Goal: Task Accomplishment & Management: Manage account settings

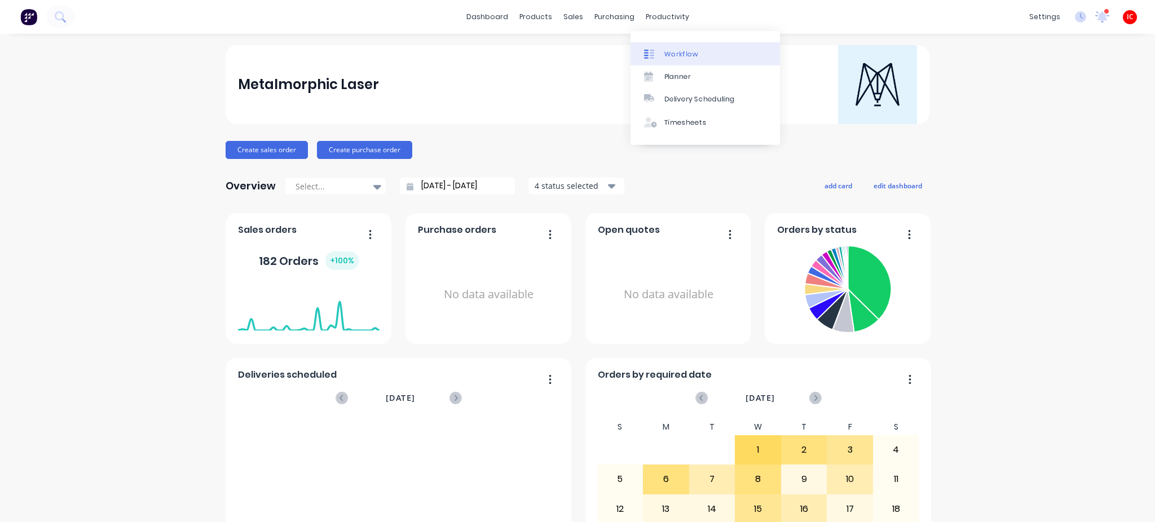
click at [669, 55] on div "Workflow" at bounding box center [682, 54] width 34 height 10
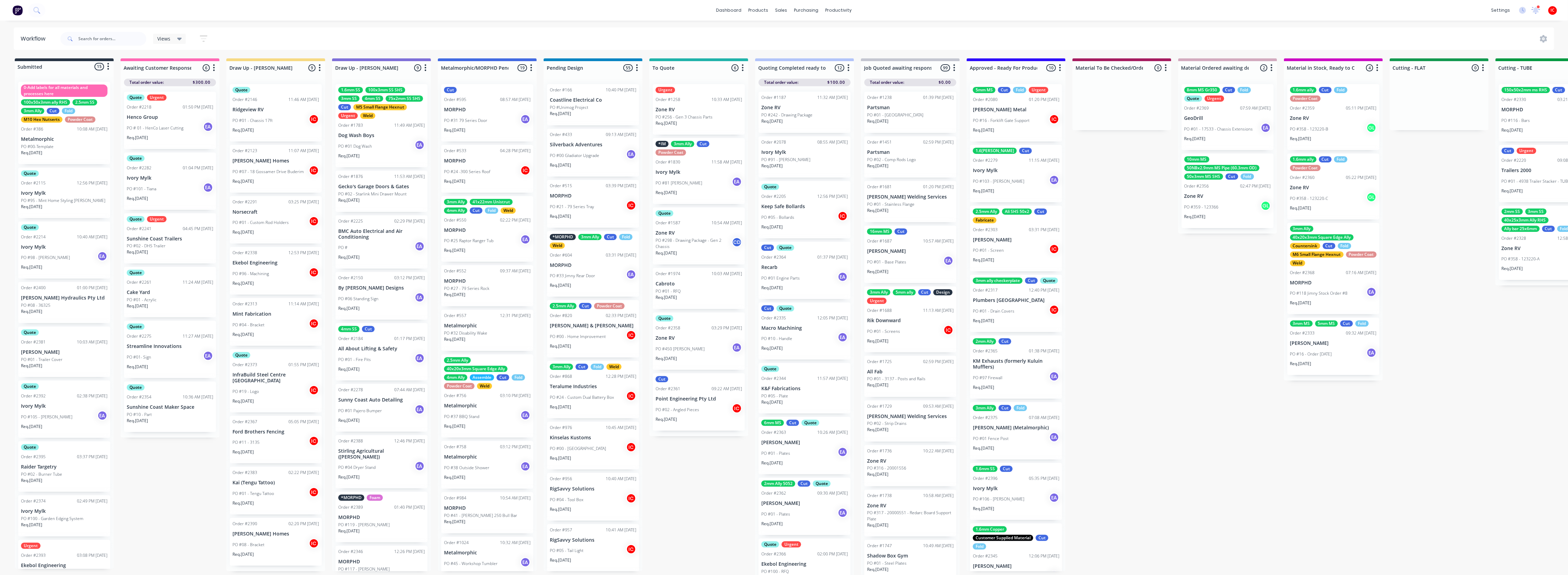
click at [278, 318] on div "PO #04 - Bracket IC" at bounding box center [276, 325] width 86 height 13
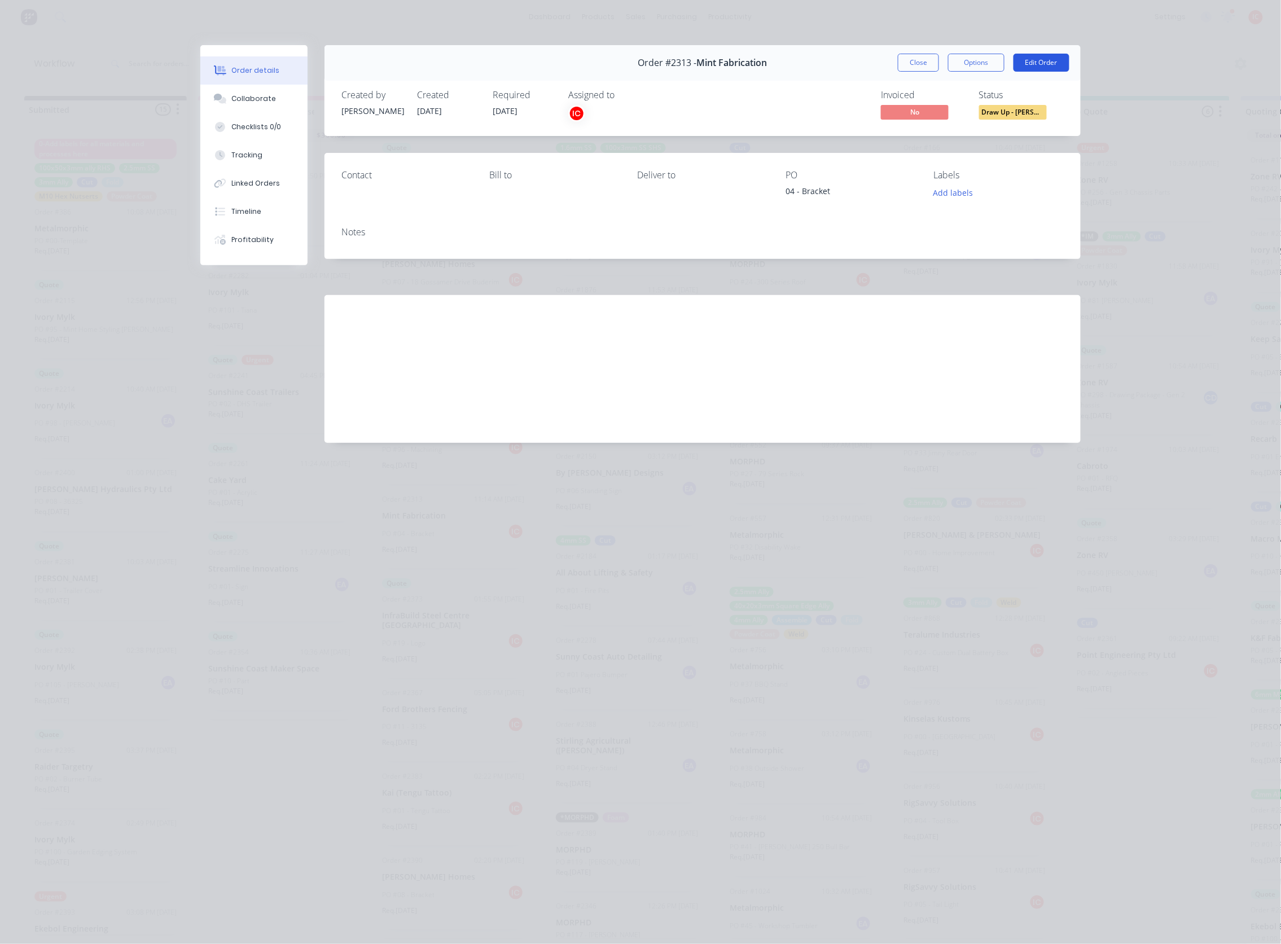
click at [1054, 61] on button "Edit Order" at bounding box center [1041, 63] width 56 height 18
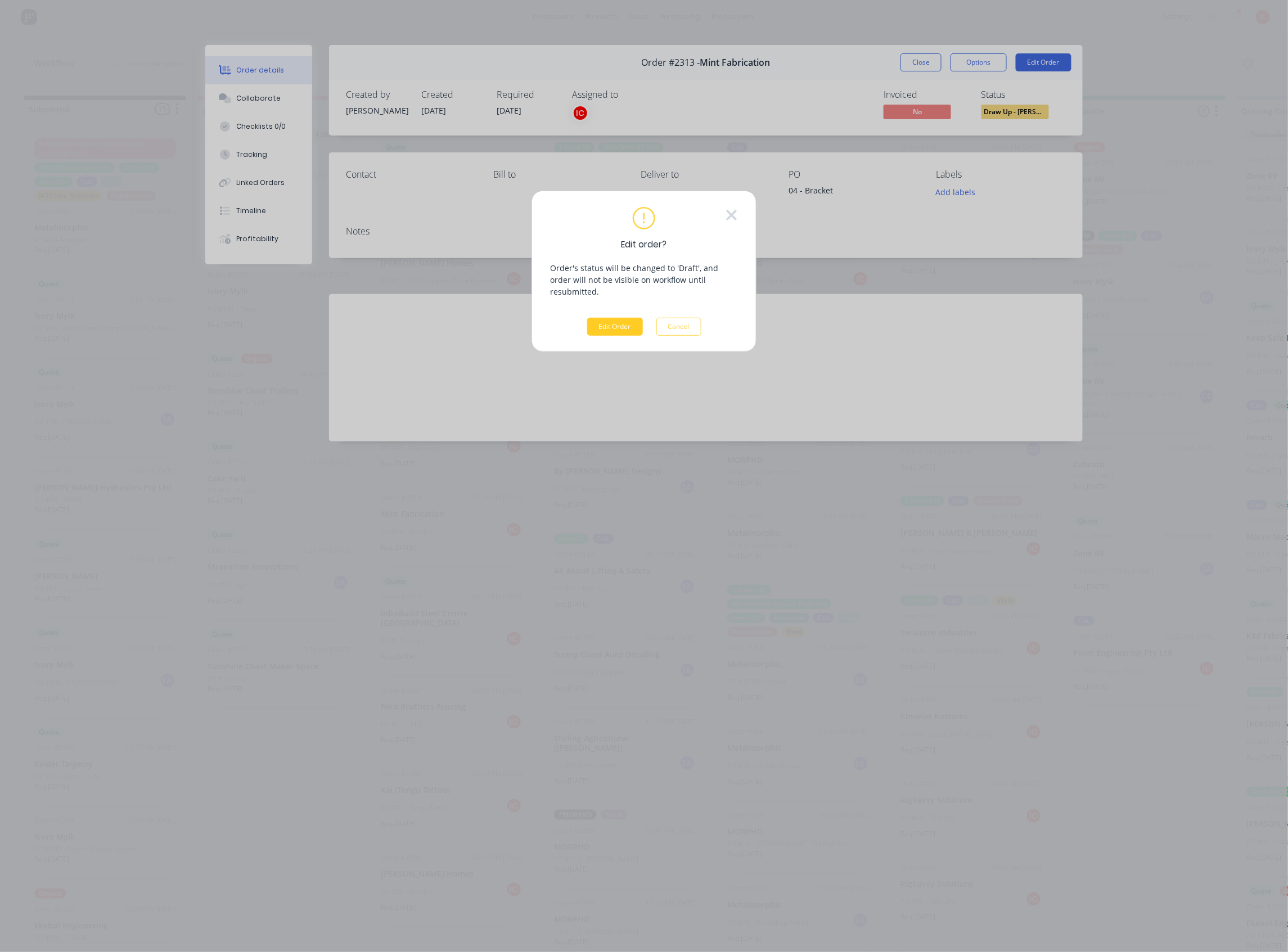
click at [628, 321] on button "Edit Order" at bounding box center [615, 327] width 56 height 18
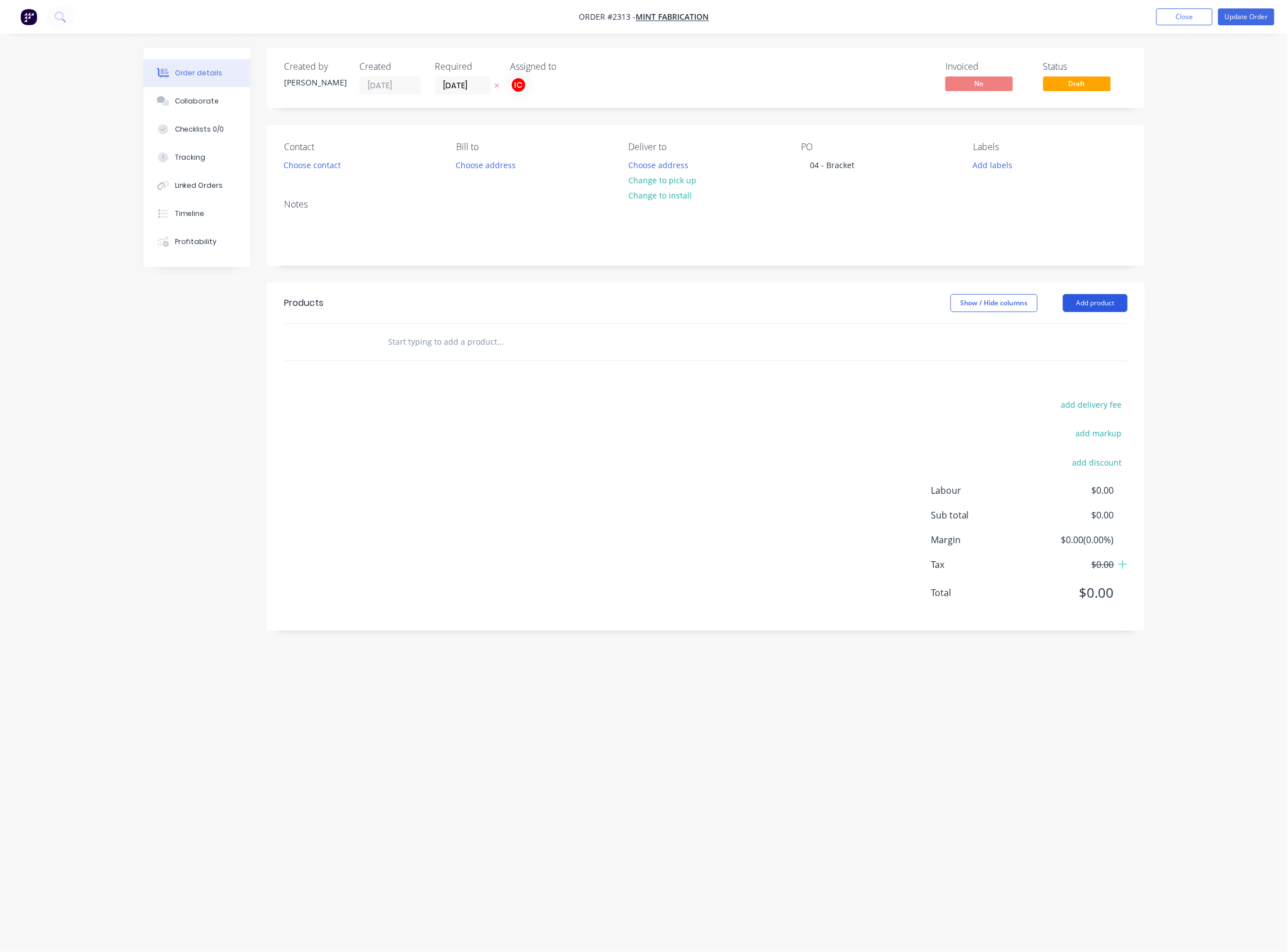
click at [1090, 306] on button "Add product" at bounding box center [1095, 303] width 65 height 18
click at [1076, 354] on div "Basic product" at bounding box center [1074, 354] width 87 height 16
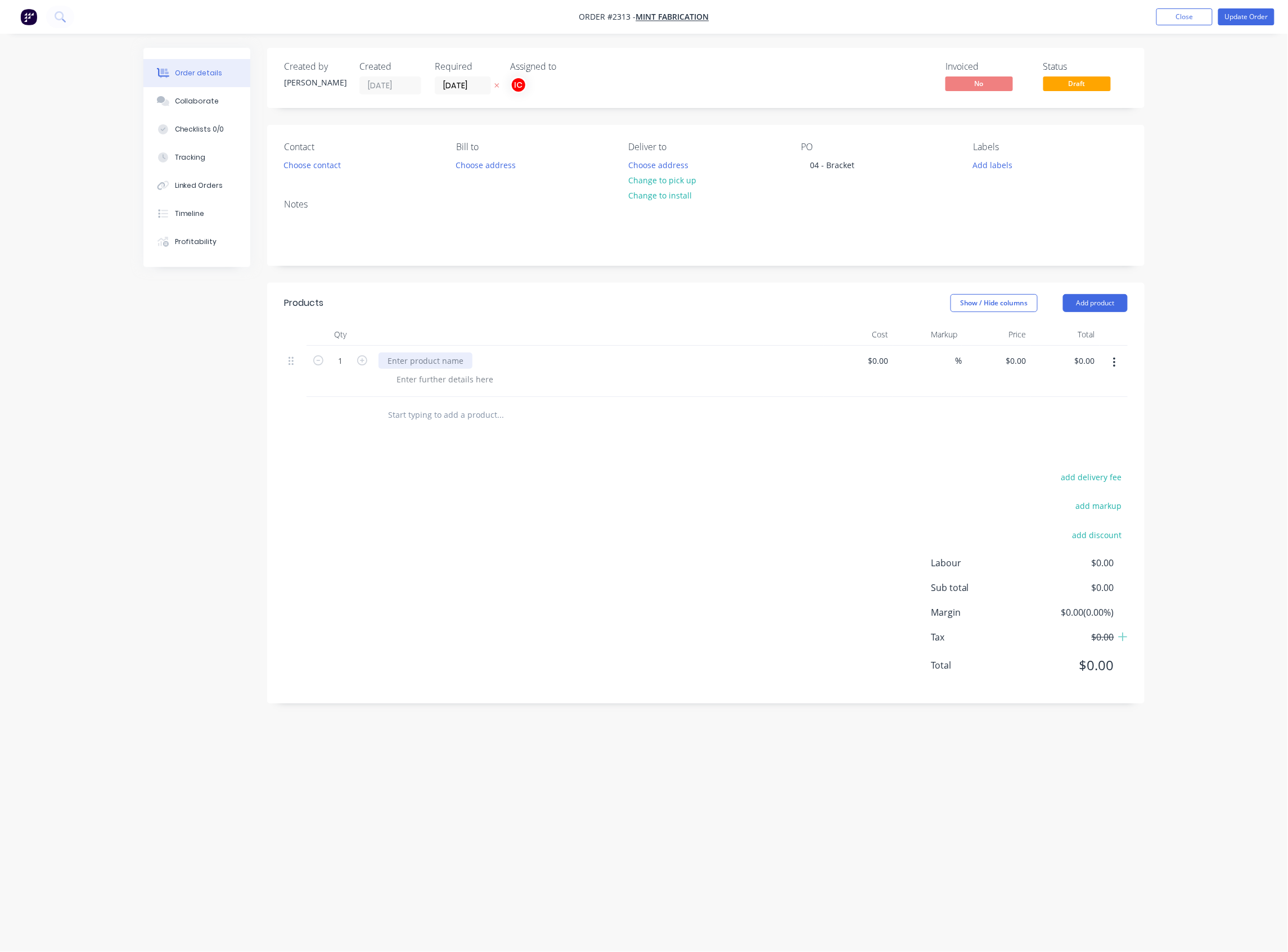
click at [451, 366] on div at bounding box center [426, 361] width 94 height 16
paste div
click at [457, 386] on div at bounding box center [445, 379] width 115 height 16
click at [455, 384] on div at bounding box center [445, 379] width 115 height 16
click at [354, 369] on input "1" at bounding box center [340, 361] width 29 height 17
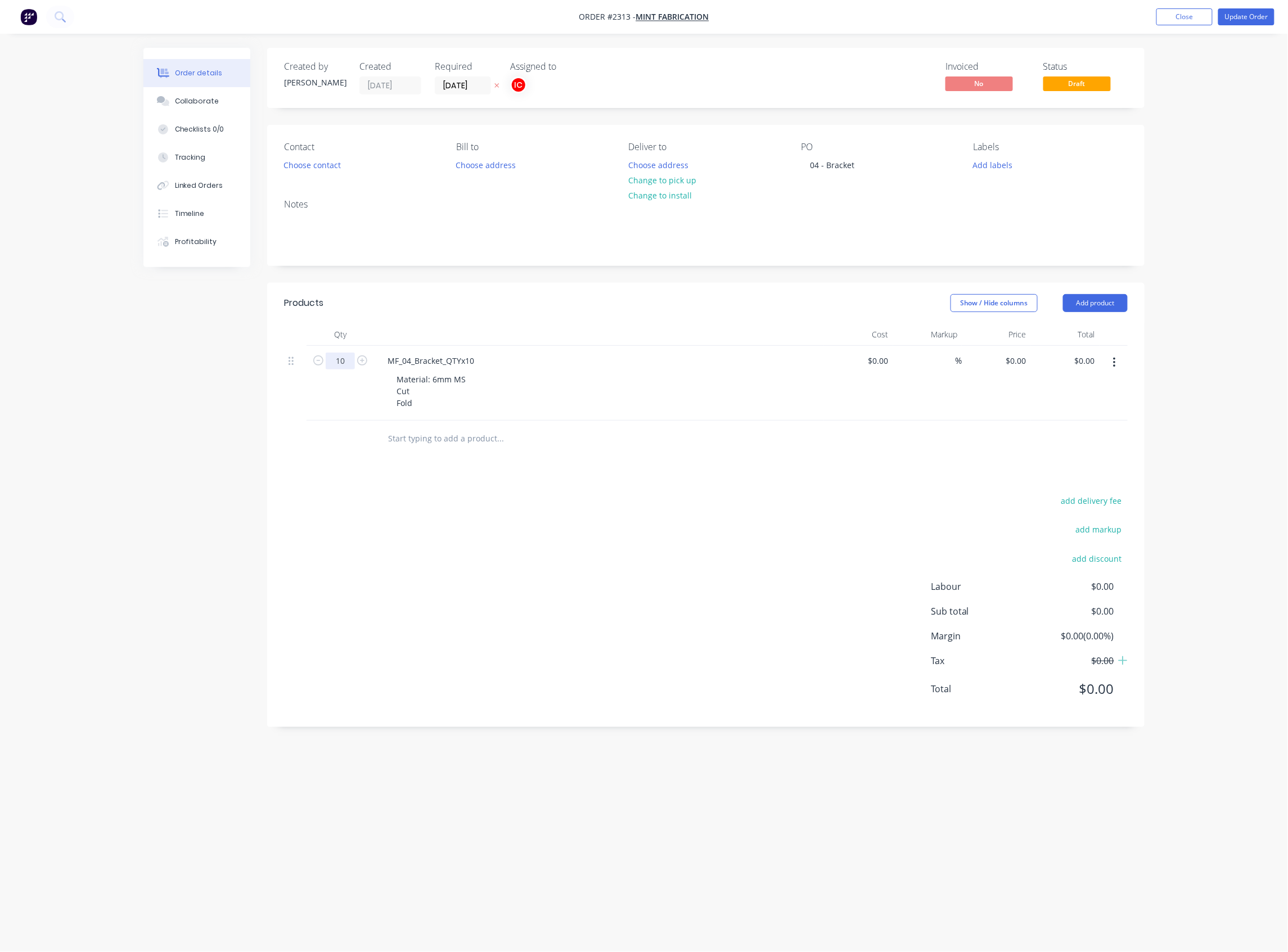
type input "10"
click at [593, 370] on div "MF_04_Bracket_QTYx10 Material: 6mm MS Cut Fold" at bounding box center [598, 383] width 450 height 75
click at [988, 162] on button "Add labels" at bounding box center [993, 163] width 52 height 15
click at [1017, 194] on input "text" at bounding box center [1067, 197] width 118 height 23
click at [993, 266] on div at bounding box center [994, 265] width 23 height 23
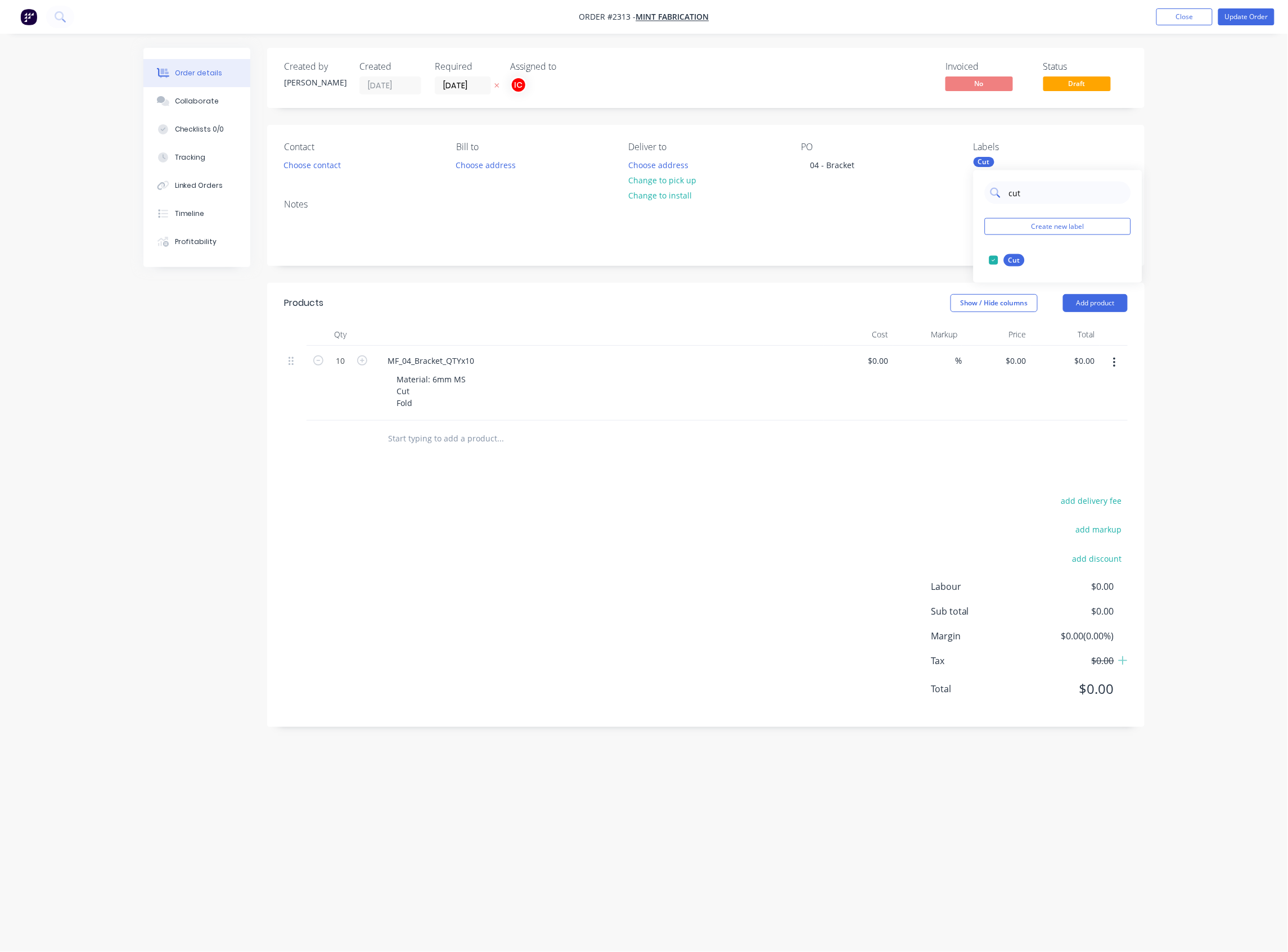
drag, startPoint x: 1041, startPoint y: 200, endPoint x: 992, endPoint y: 203, distance: 49.1
click at [992, 203] on div "cut" at bounding box center [1058, 192] width 147 height 23
click at [994, 260] on div at bounding box center [994, 260] width 23 height 23
drag, startPoint x: 1041, startPoint y: 196, endPoint x: 996, endPoint y: 196, distance: 45.0
click at [996, 196] on div "fold" at bounding box center [1058, 192] width 147 height 23
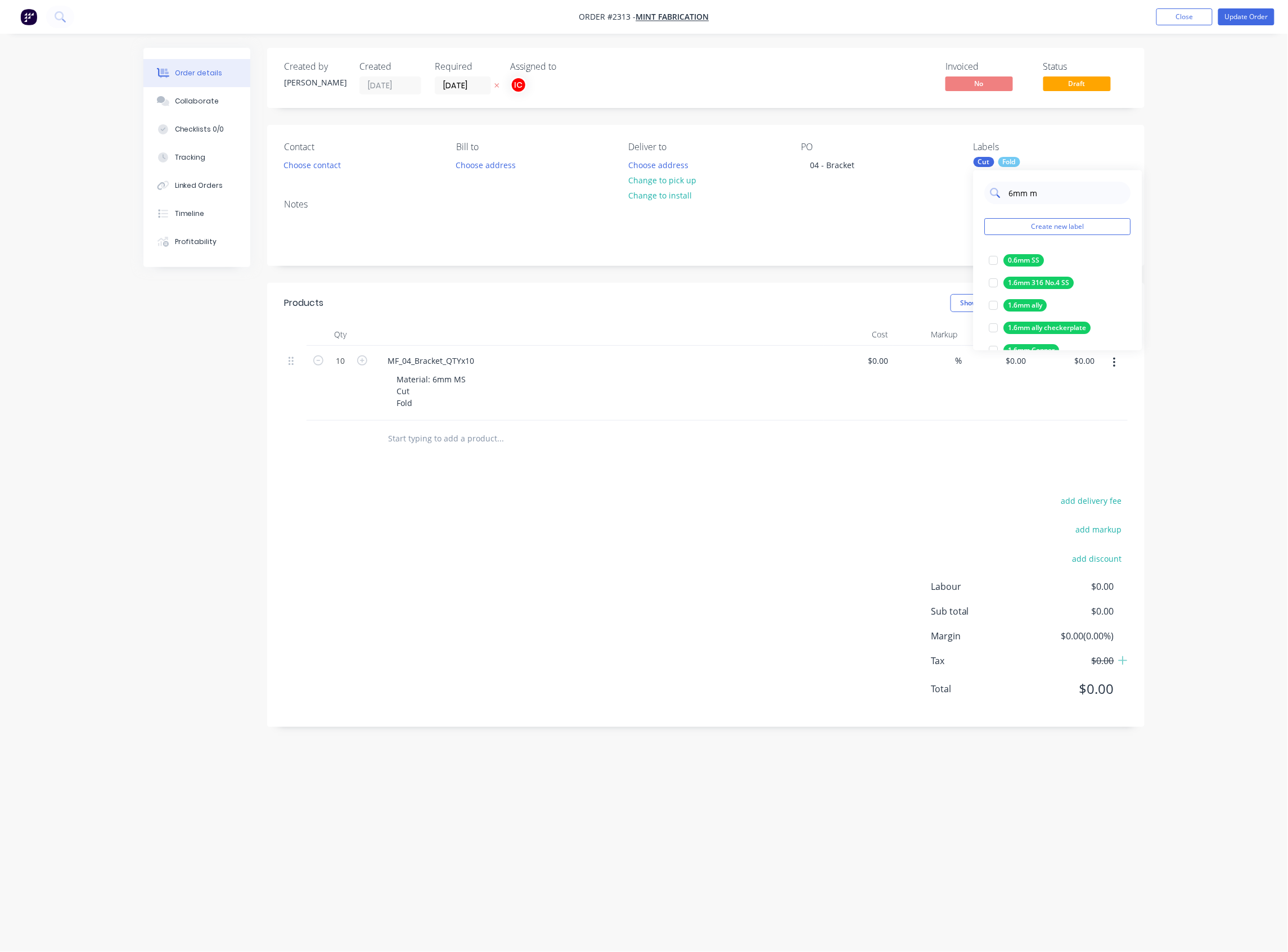
type input "6mm ms"
click at [993, 288] on div at bounding box center [994, 290] width 23 height 23
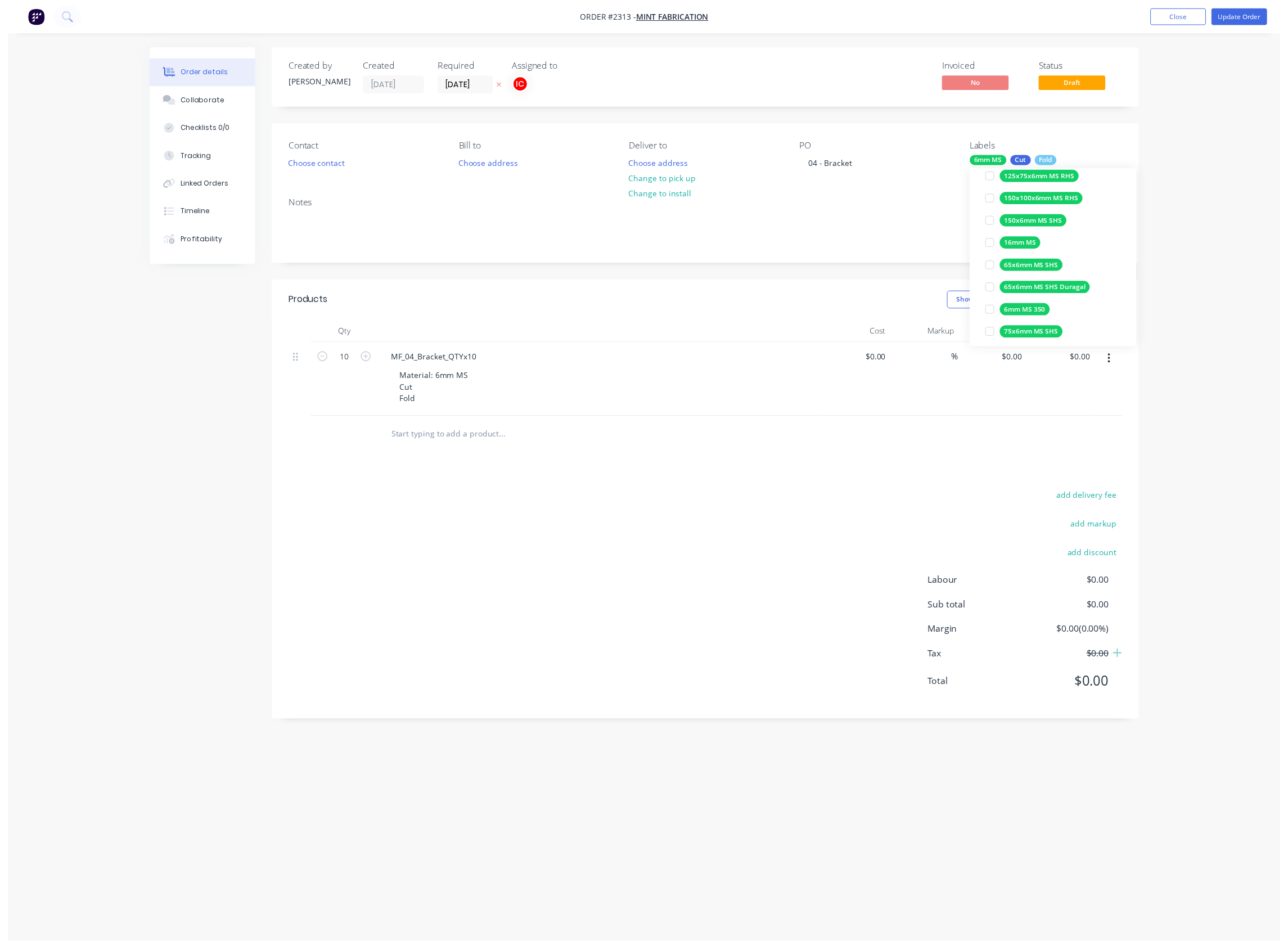
scroll to position [0, 0]
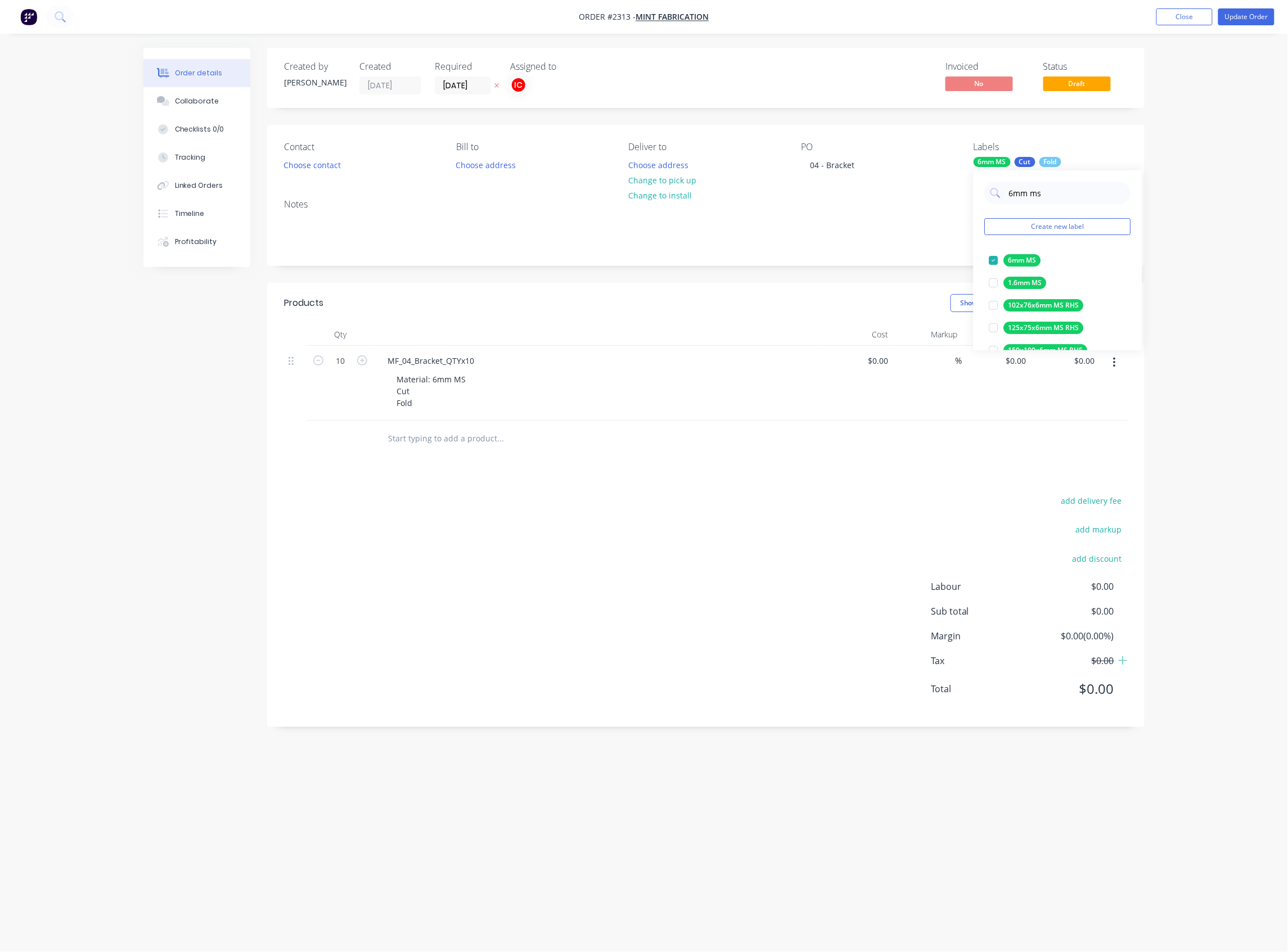
click at [893, 211] on div "Notes" at bounding box center [706, 228] width 877 height 76
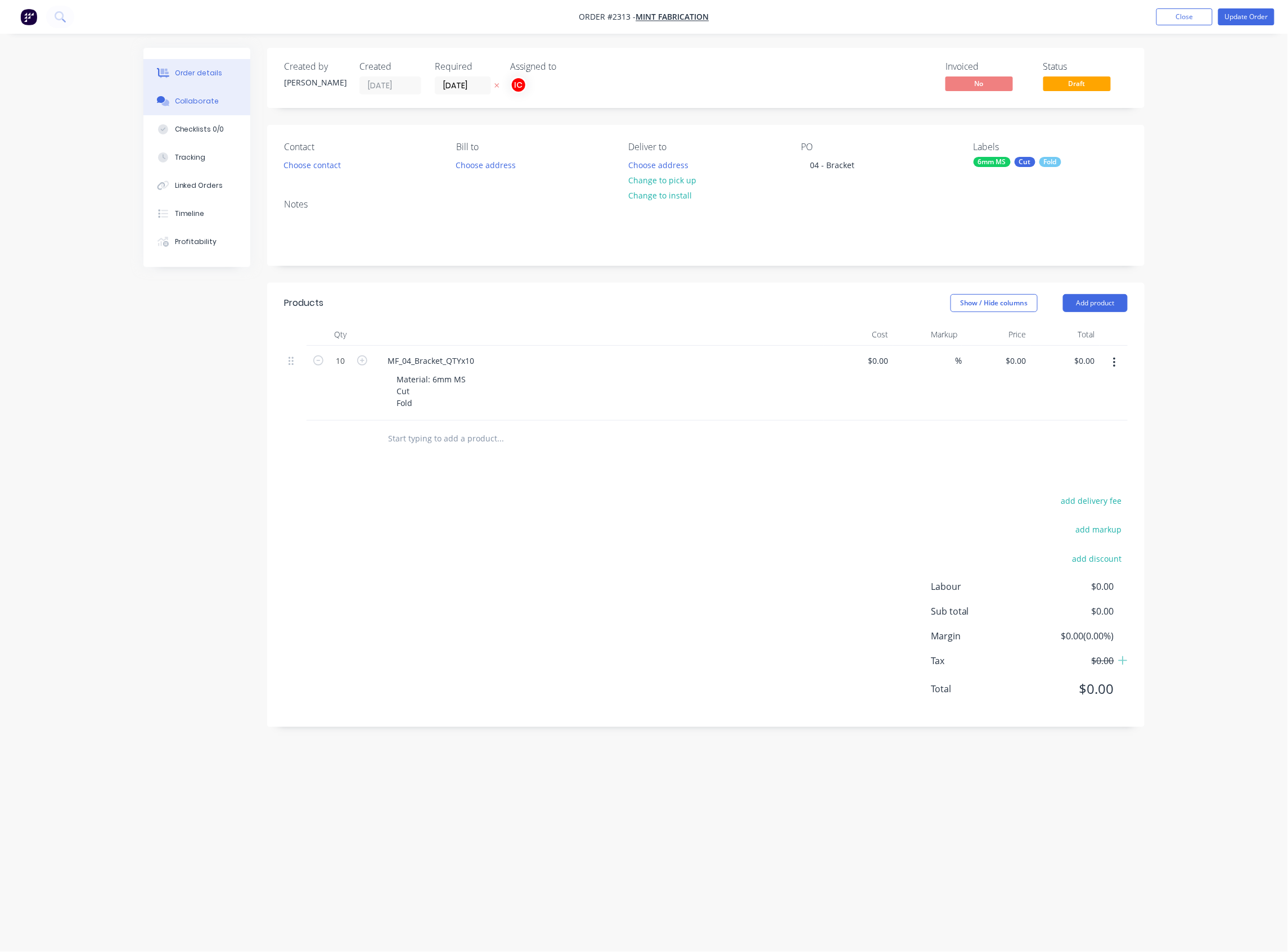
click at [194, 94] on button "Collaborate" at bounding box center [196, 101] width 107 height 28
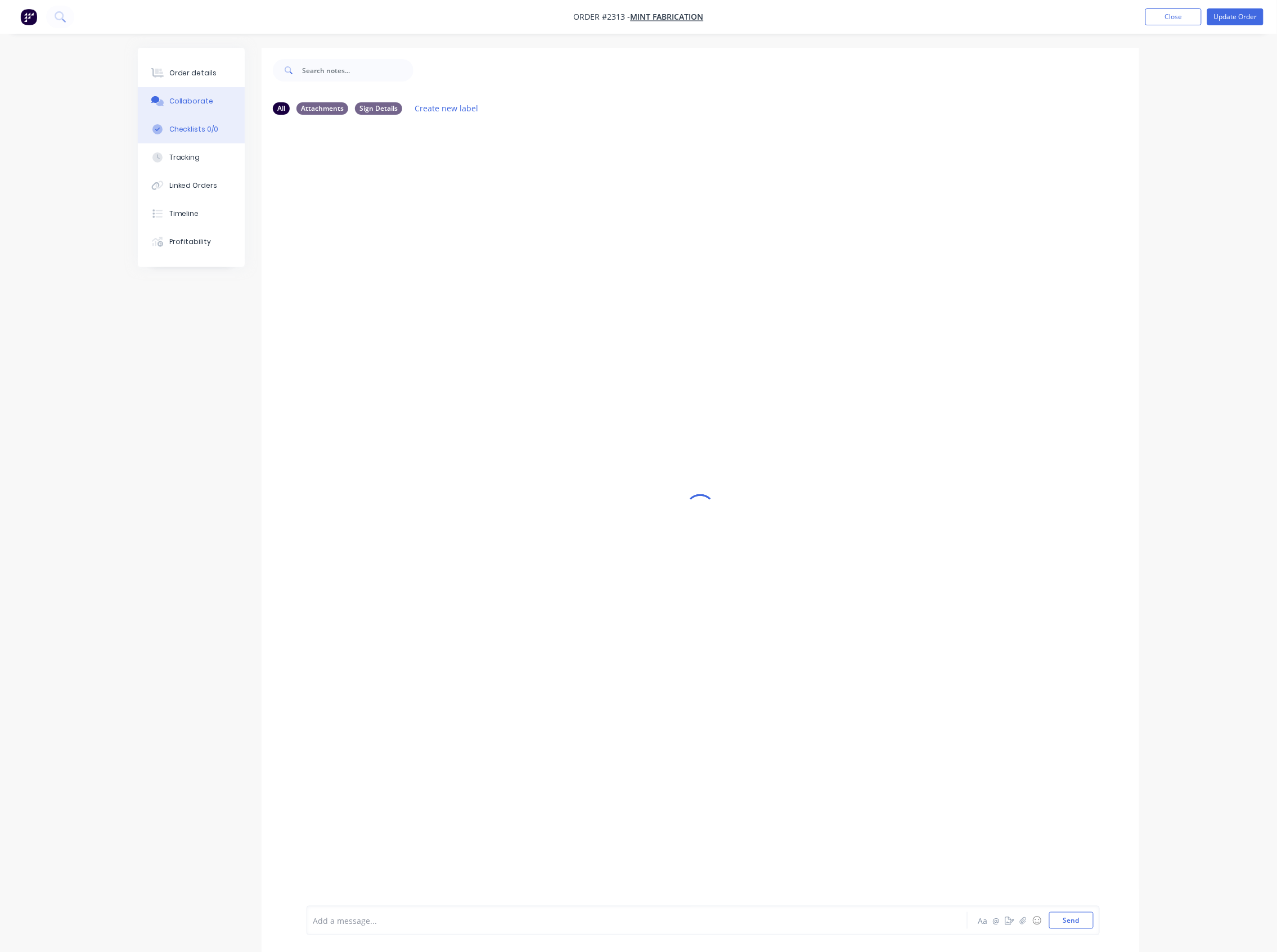
click at [209, 129] on div "Checklists 0/0" at bounding box center [194, 130] width 50 height 10
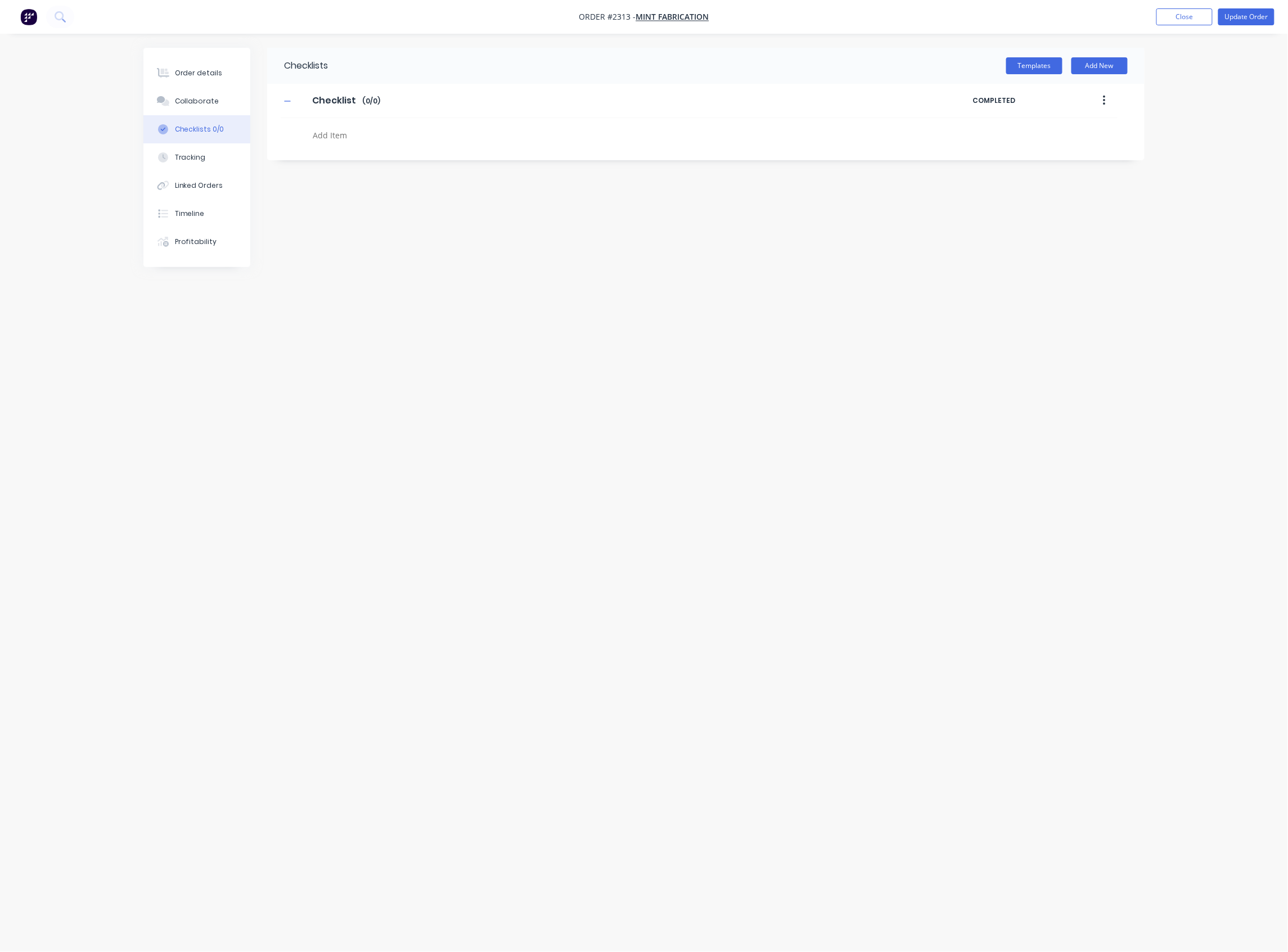
click at [332, 140] on textarea at bounding box center [579, 136] width 541 height 16
type textarea "x"
type textarea "c"
type textarea "x"
type textarea "cu"
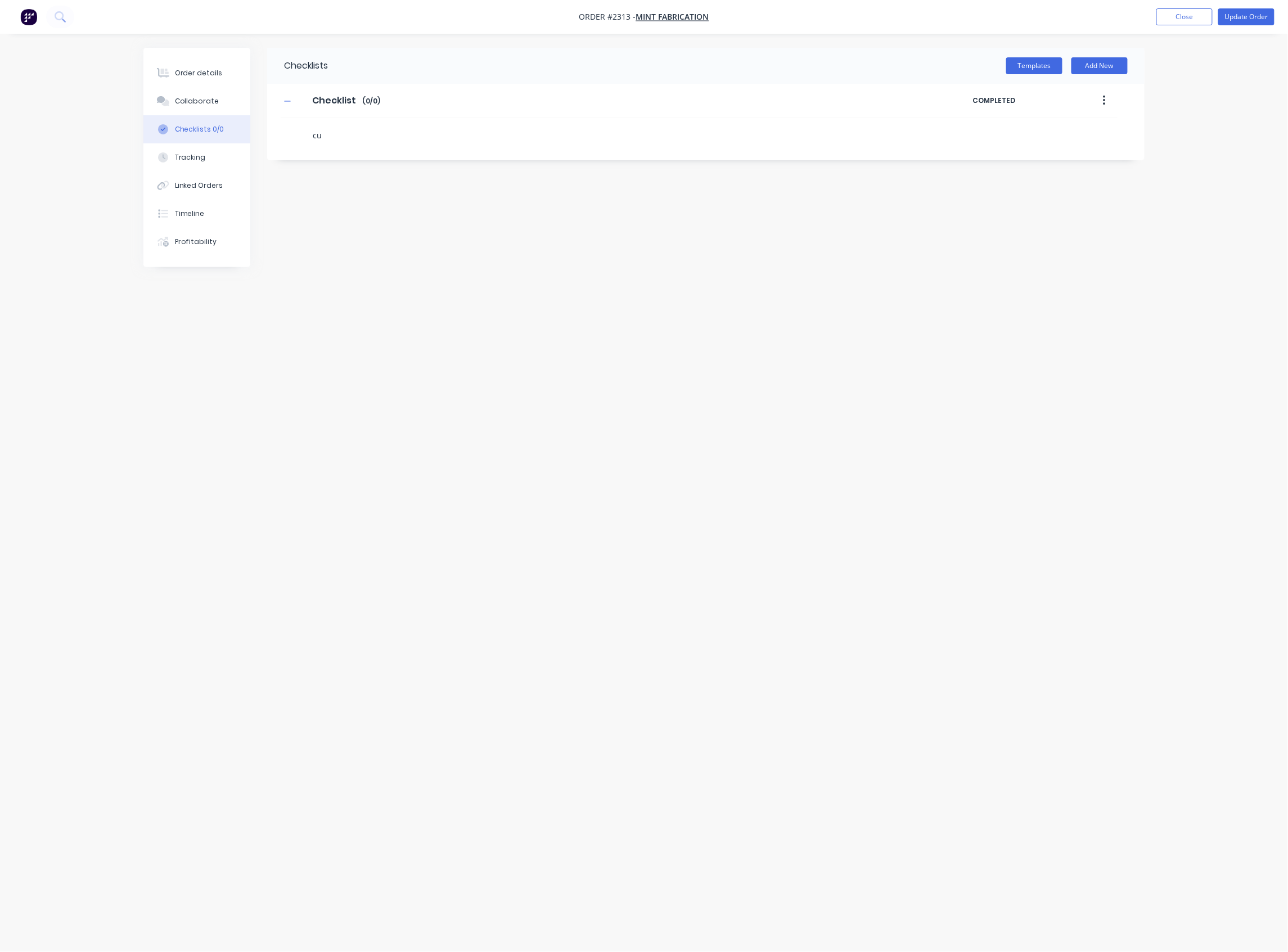
type textarea "x"
type textarea "cut"
type textarea "x"
type textarea "f"
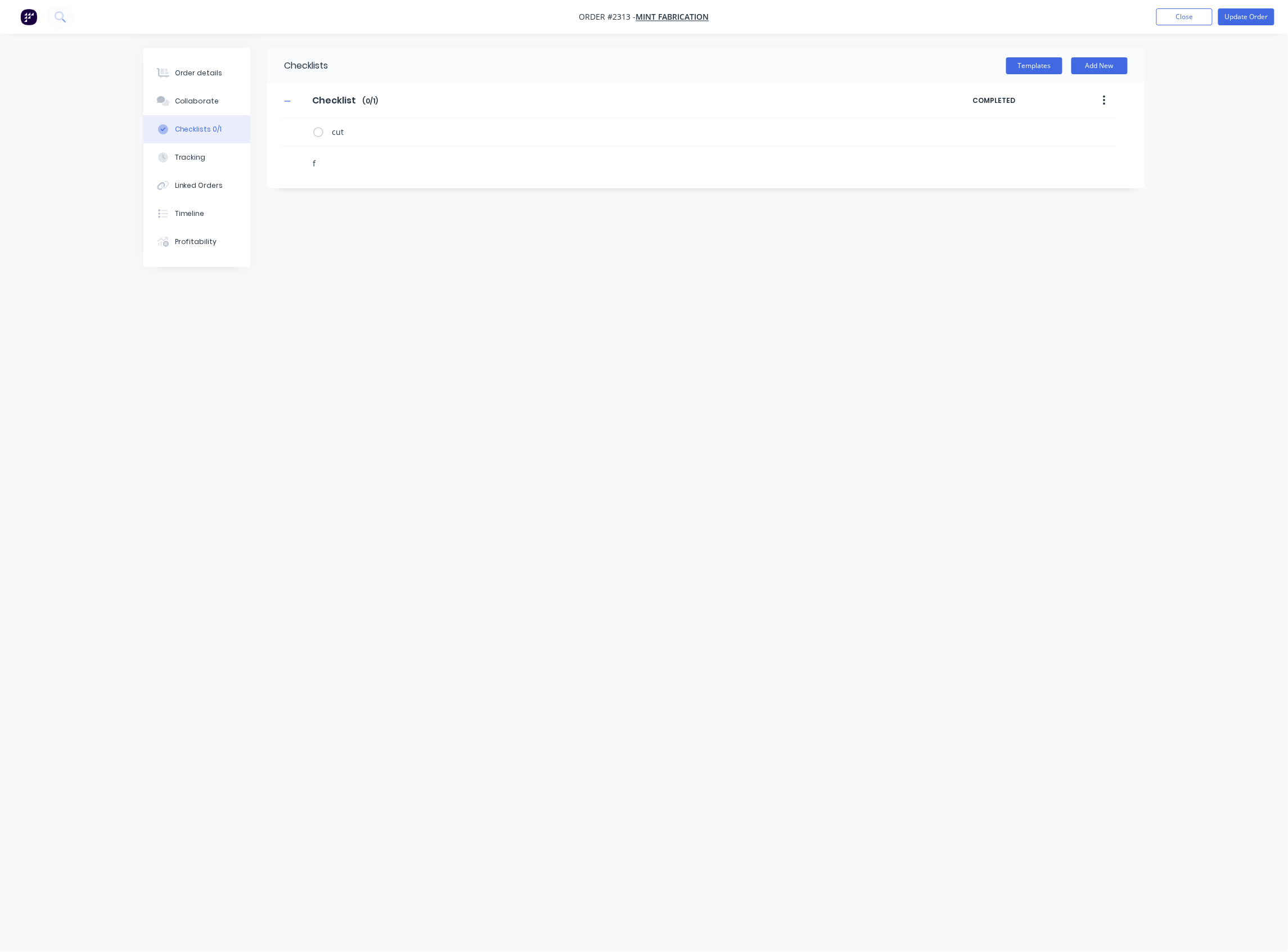
type textarea "x"
type textarea "fo"
type textarea "x"
type textarea "fol"
type textarea "x"
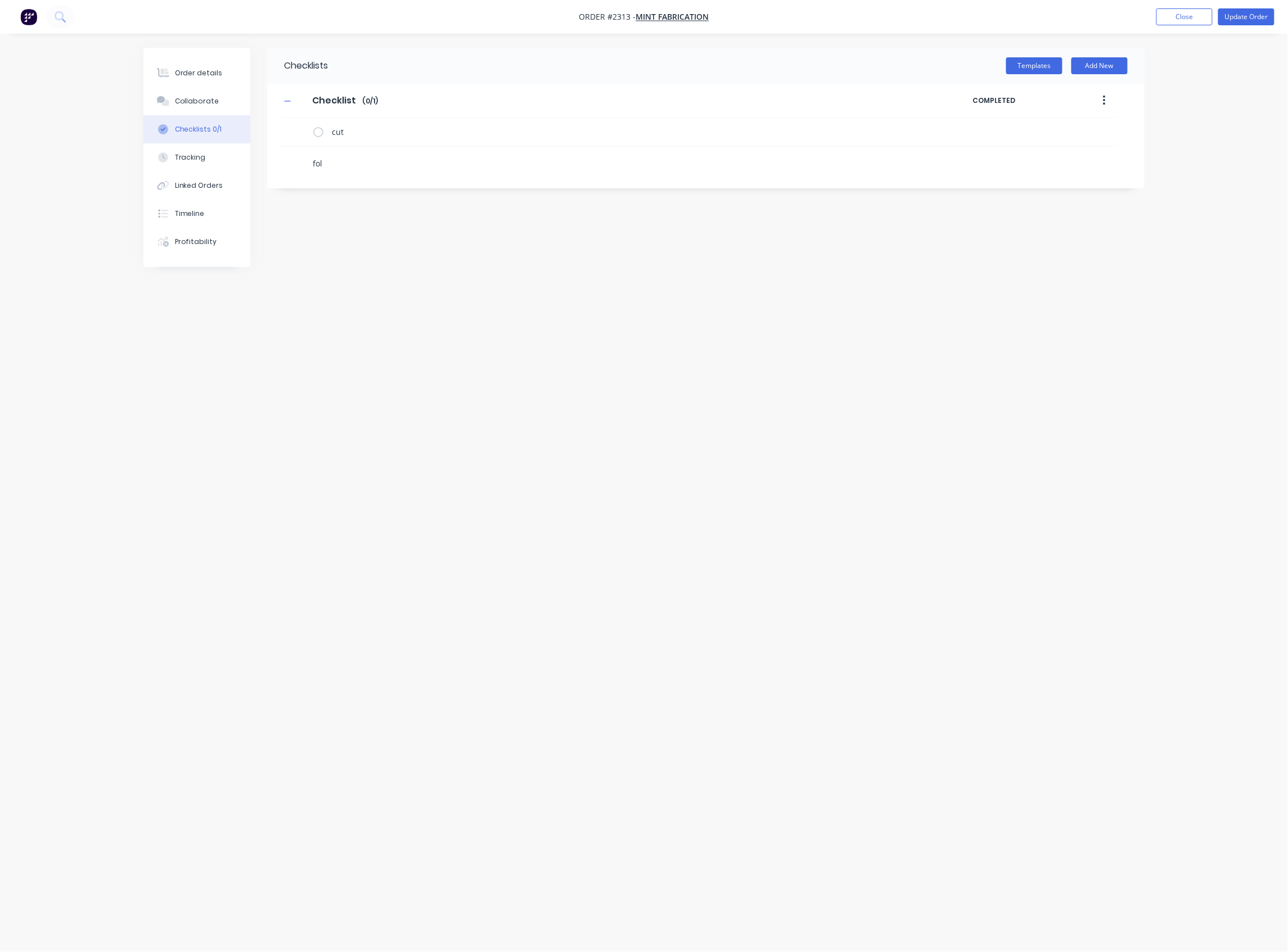
type textarea "fold"
type textarea "x"
click at [300, 159] on icon at bounding box center [299, 159] width 15 height 15
click at [294, 153] on input "file" at bounding box center [294, 153] width 0 height 0
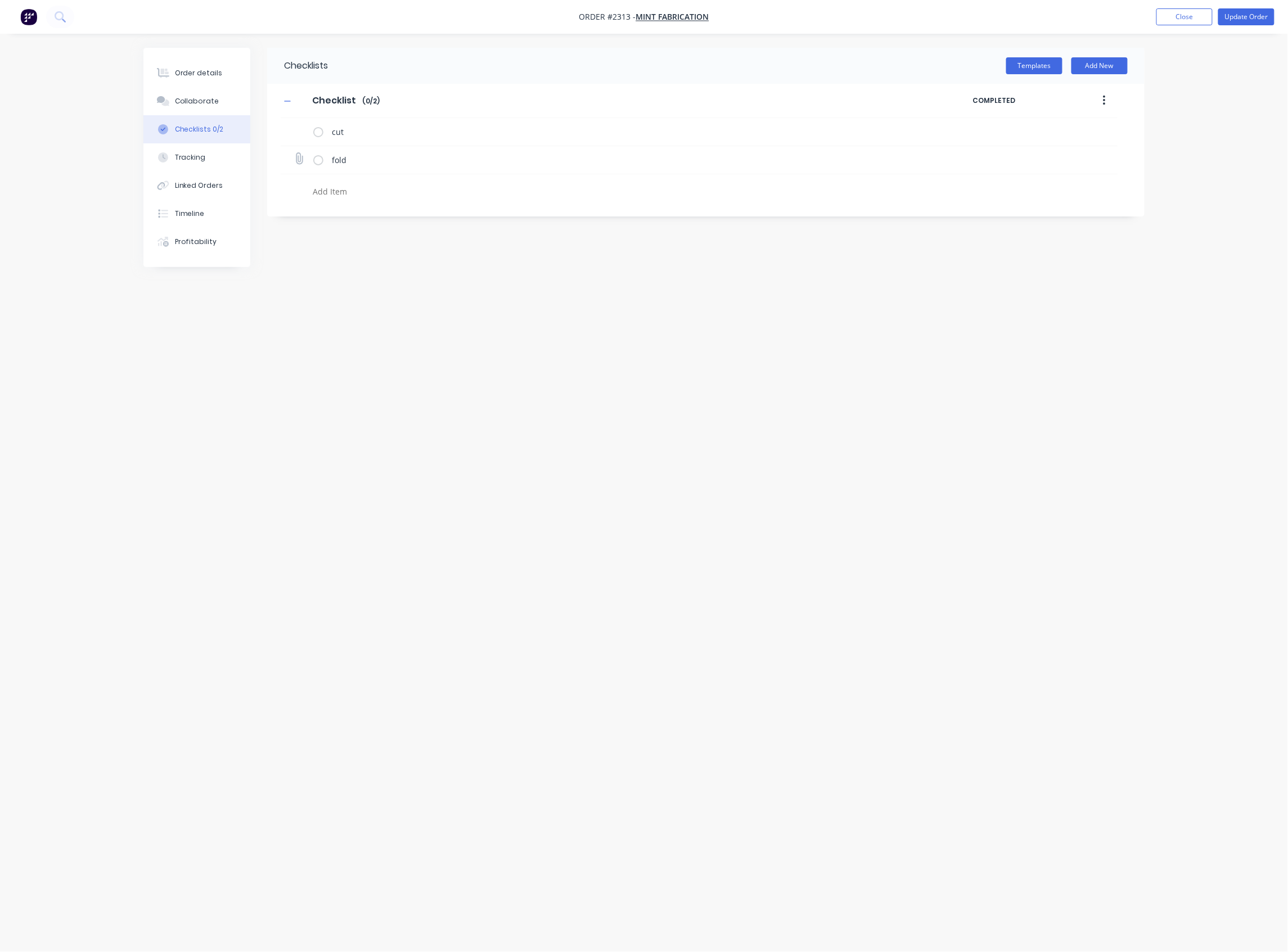
type input "C:\fakepath\MF_04_Bracket.pdf"
type textarea "x"
click at [213, 76] on div "Order details" at bounding box center [198, 73] width 48 height 10
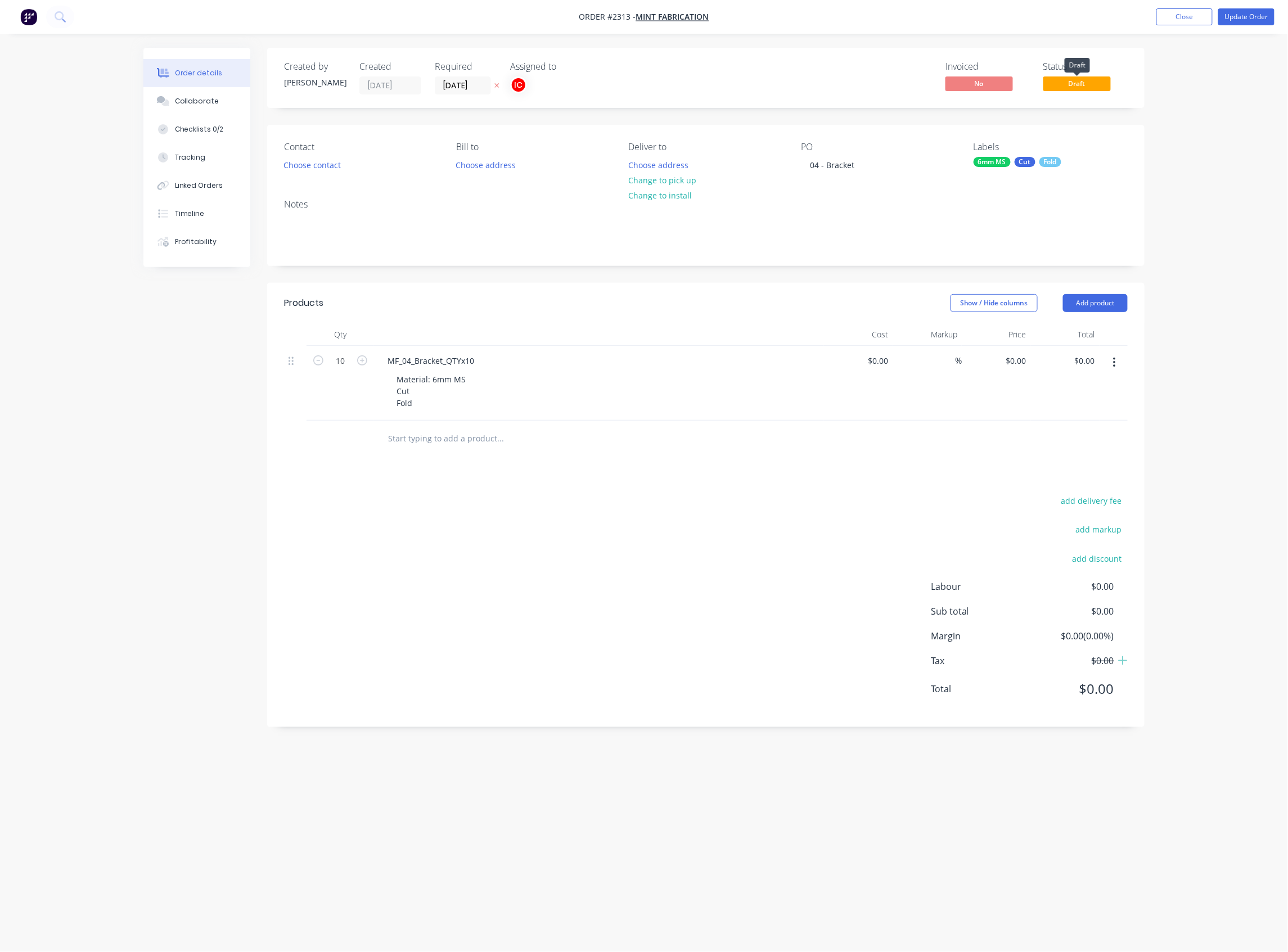
click at [1089, 82] on span "Draft" at bounding box center [1078, 84] width 68 height 14
click at [1151, 12] on button "Update Order" at bounding box center [1246, 16] width 56 height 17
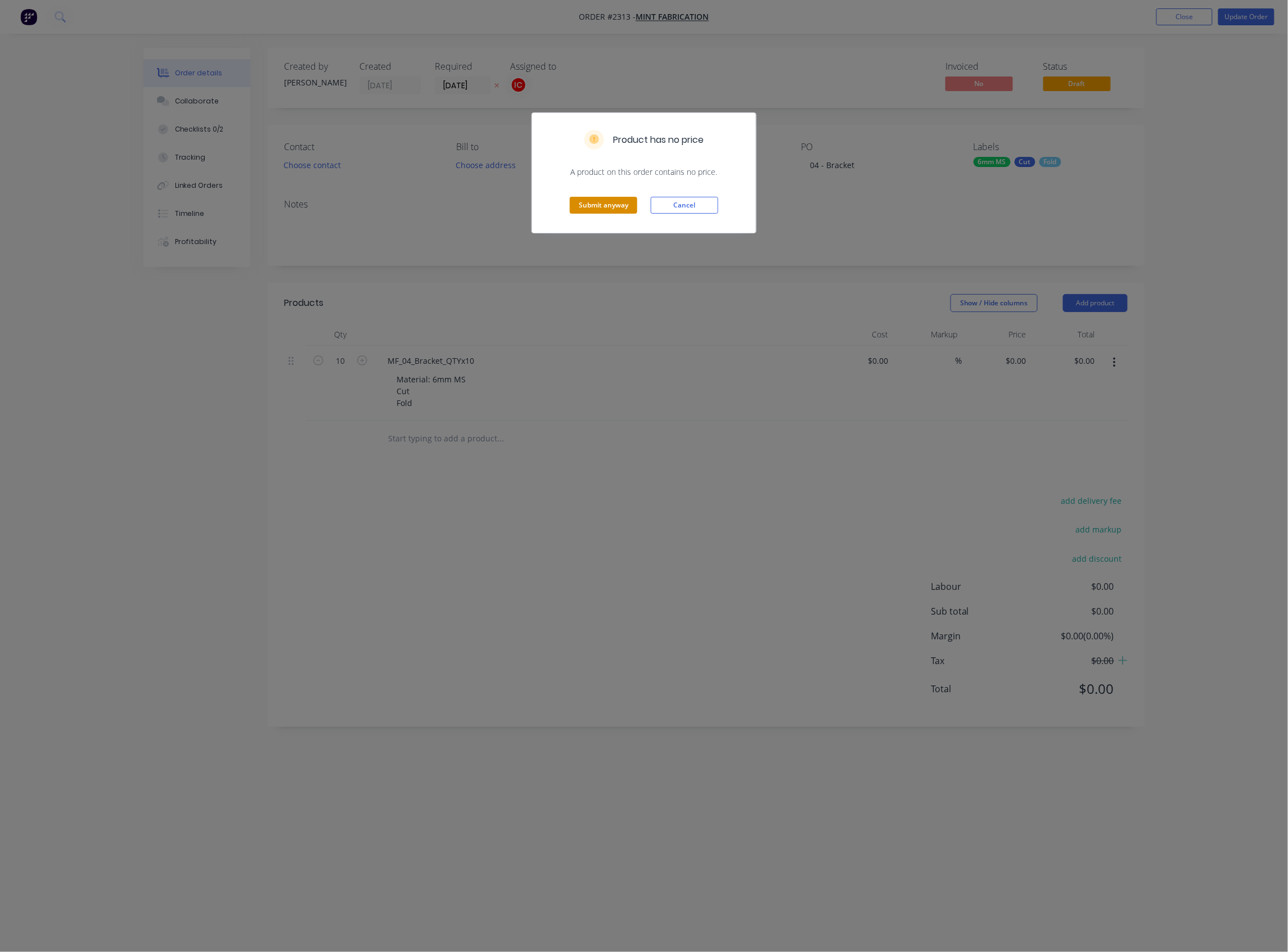
click at [594, 207] on button "Submit anyway" at bounding box center [604, 204] width 68 height 17
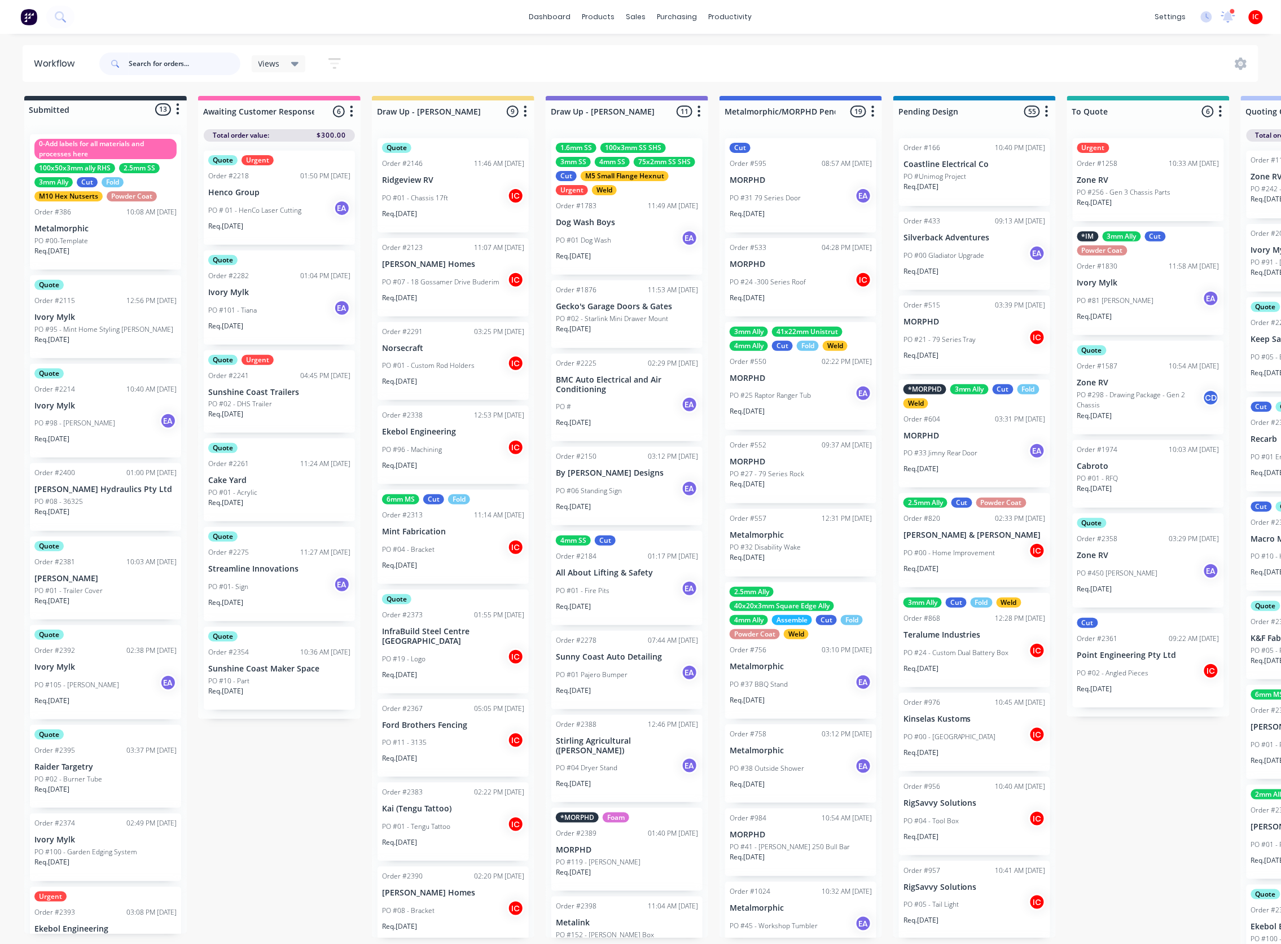
click at [183, 63] on input "text" at bounding box center [185, 63] width 112 height 23
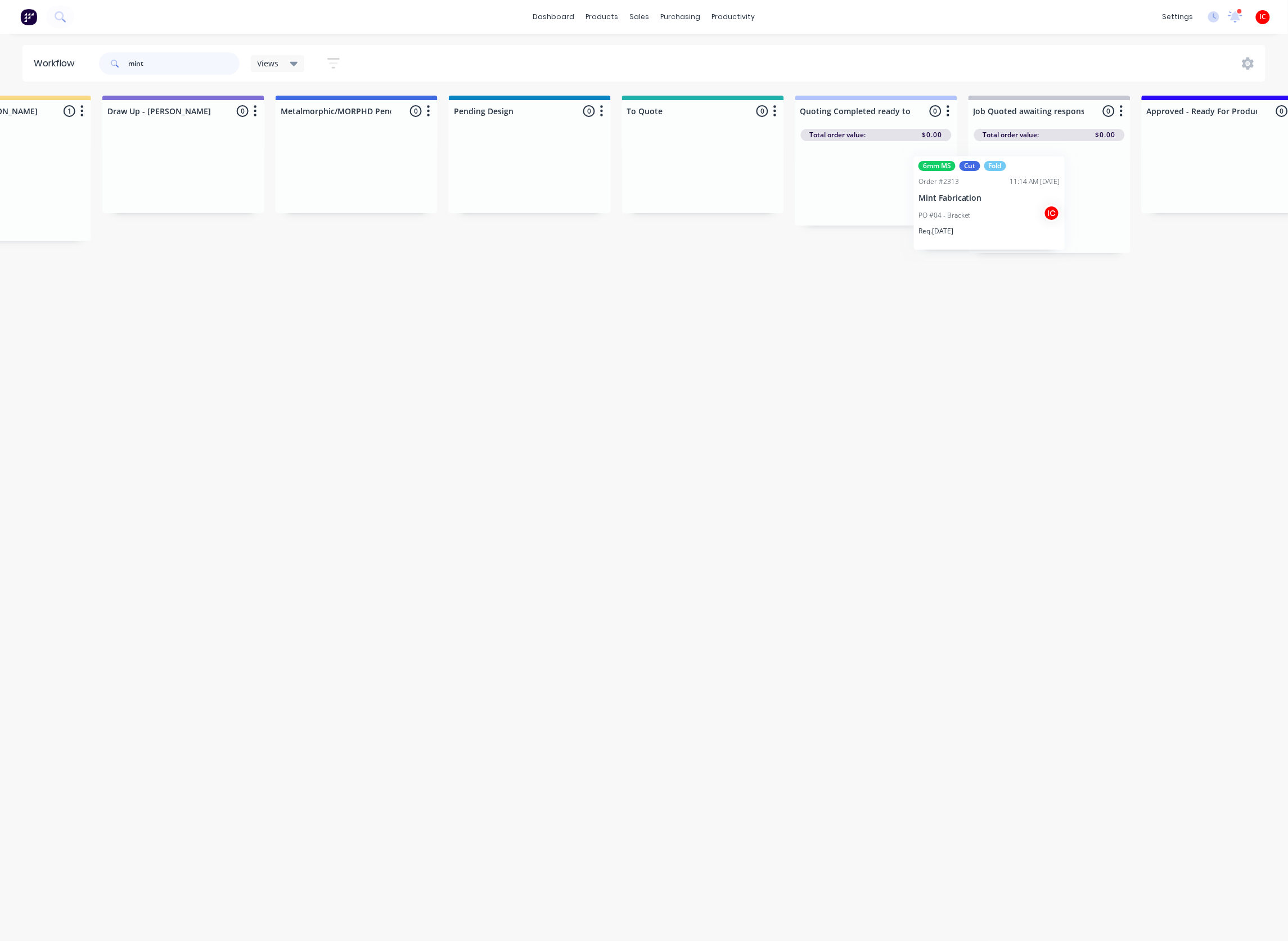
scroll to position [0, 442]
drag, startPoint x: 424, startPoint y: 198, endPoint x: 670, endPoint y: 177, distance: 246.9
type input "mint"
click at [553, 309] on div "Workflow mint Views Save new view None (Default) edit [PERSON_NAME] edit [PERSO…" at bounding box center [202, 481] width 1288 height 873
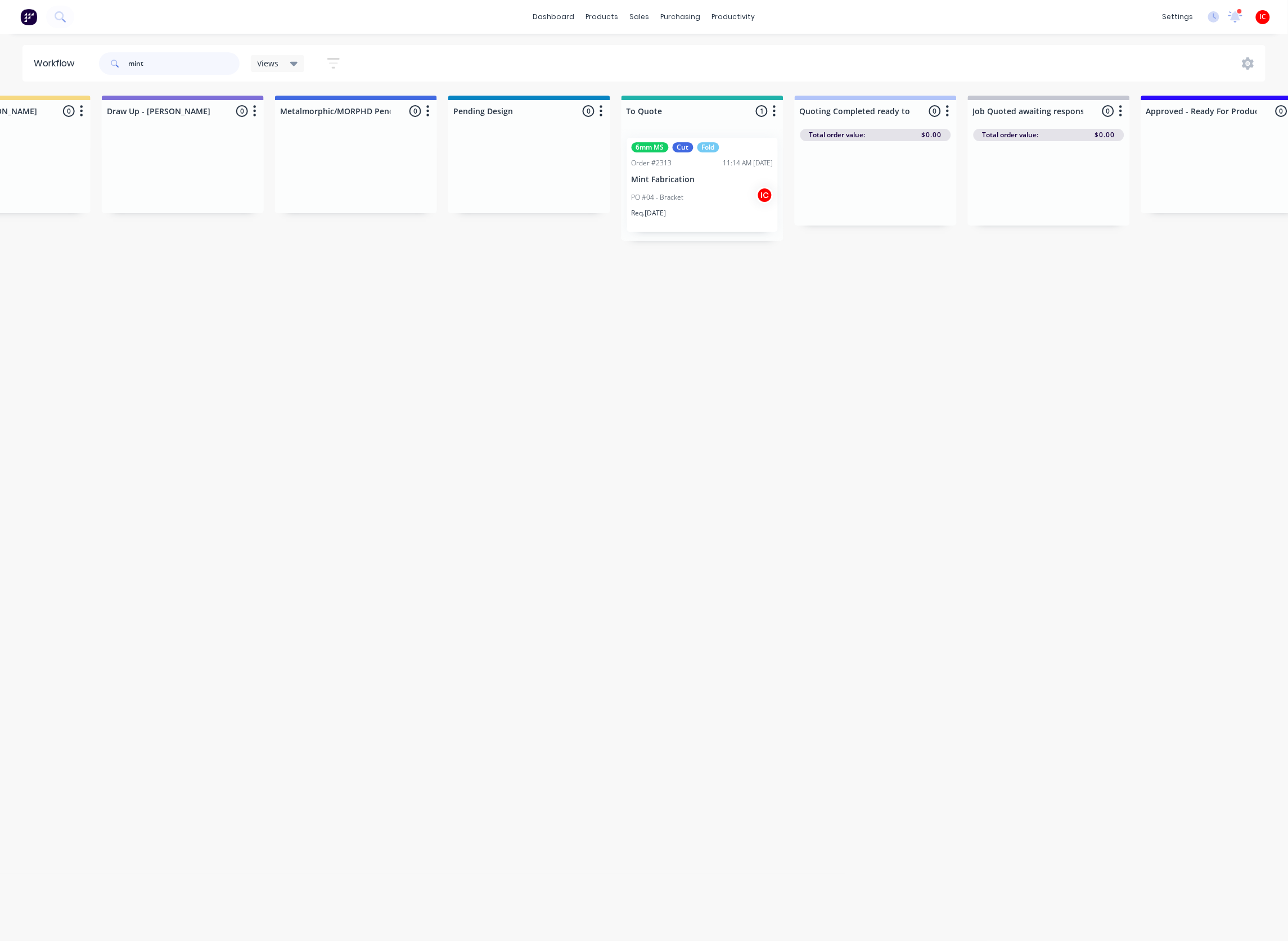
drag, startPoint x: 167, startPoint y: 64, endPoint x: 42, endPoint y: 57, distance: 125.2
click at [42, 57] on header "Workflow mint Views Save new view None (Default) edit [PERSON_NAME] edit [PERSO…" at bounding box center [644, 63] width 1243 height 37
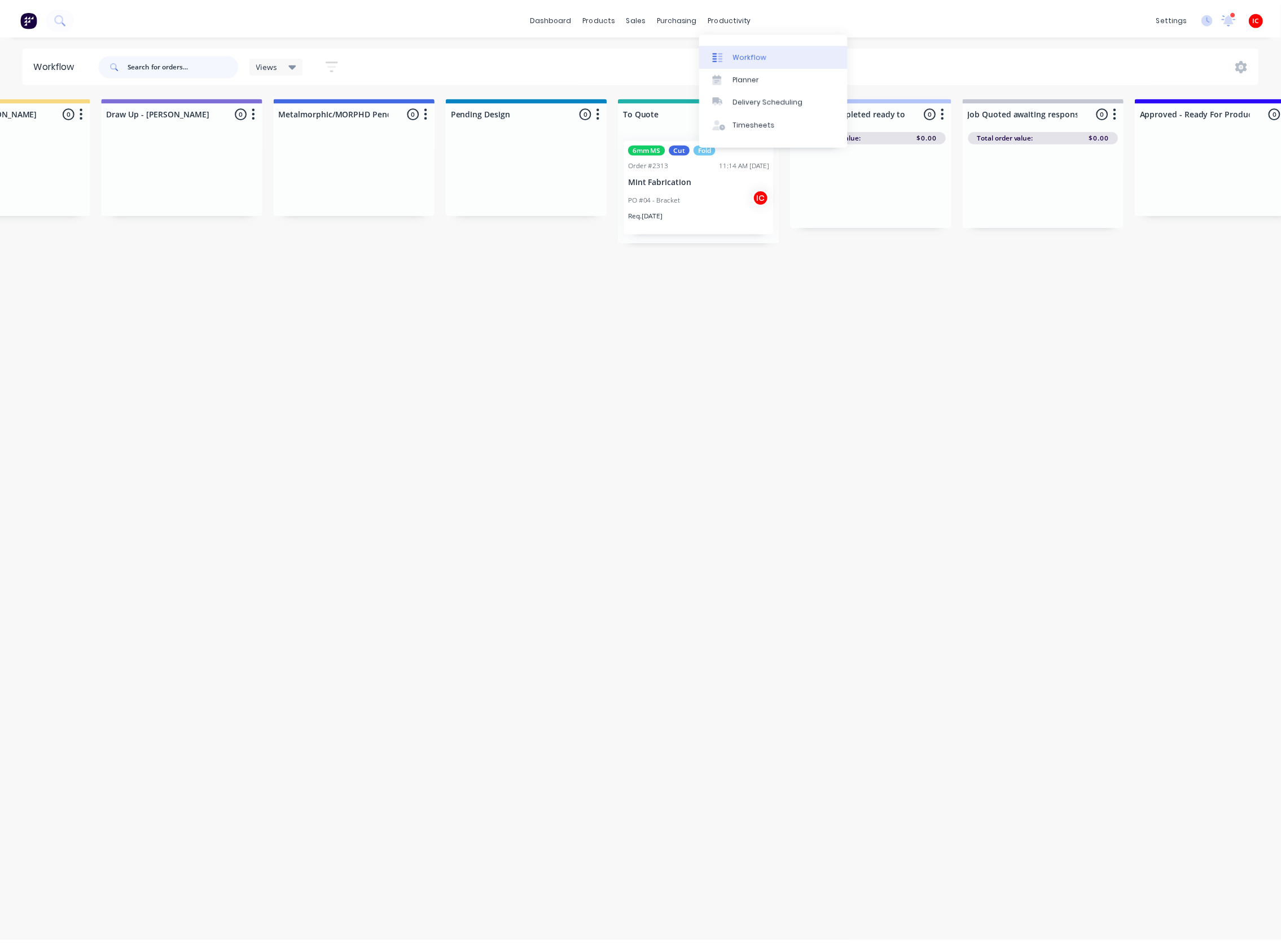
scroll to position [0, 0]
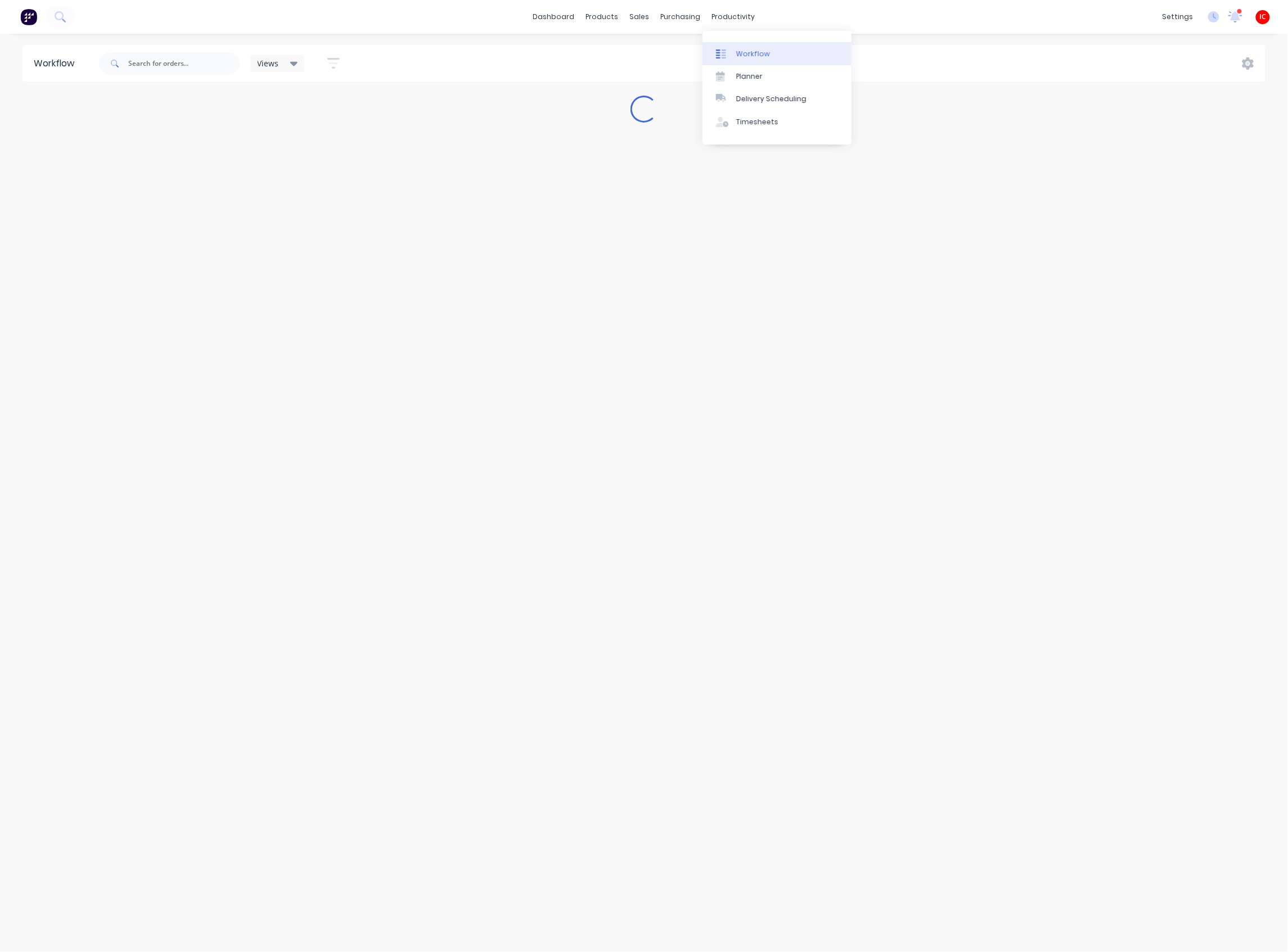
click at [752, 59] on link "Workflow" at bounding box center [778, 53] width 150 height 23
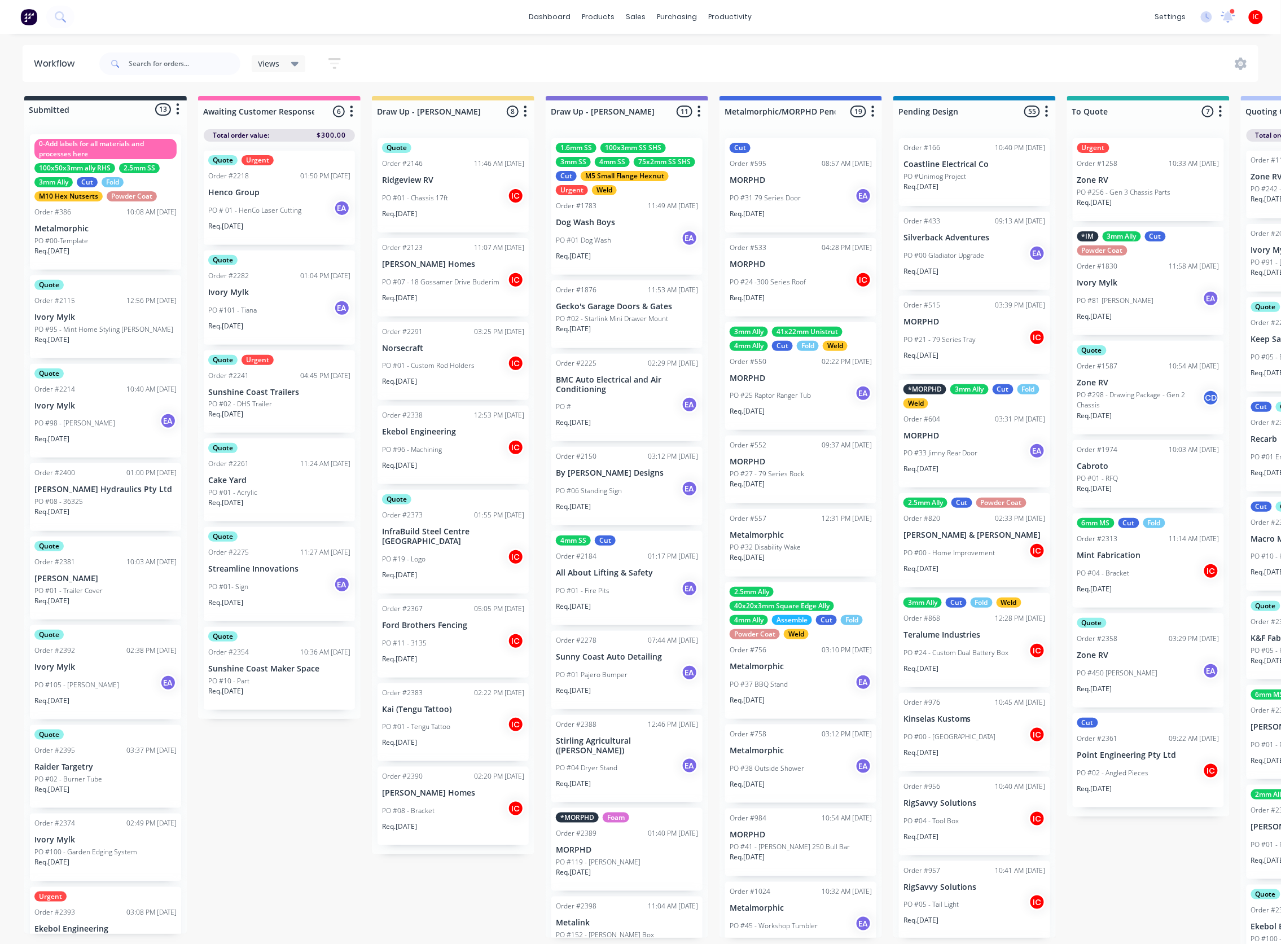
click at [468, 522] on div "PO #11 - 3135 IC" at bounding box center [453, 642] width 142 height 21
